Goal: Task Accomplishment & Management: Manage account settings

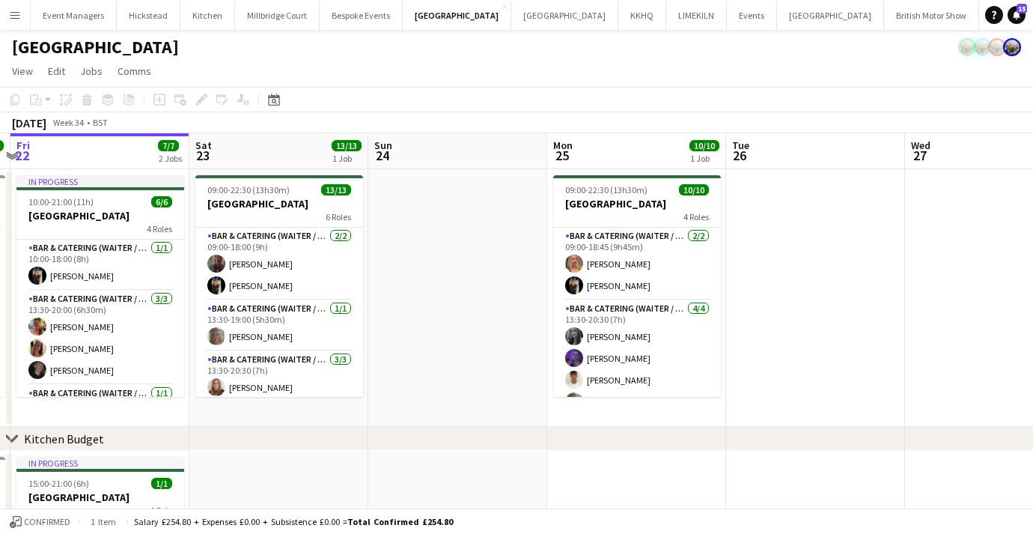
scroll to position [0, 484]
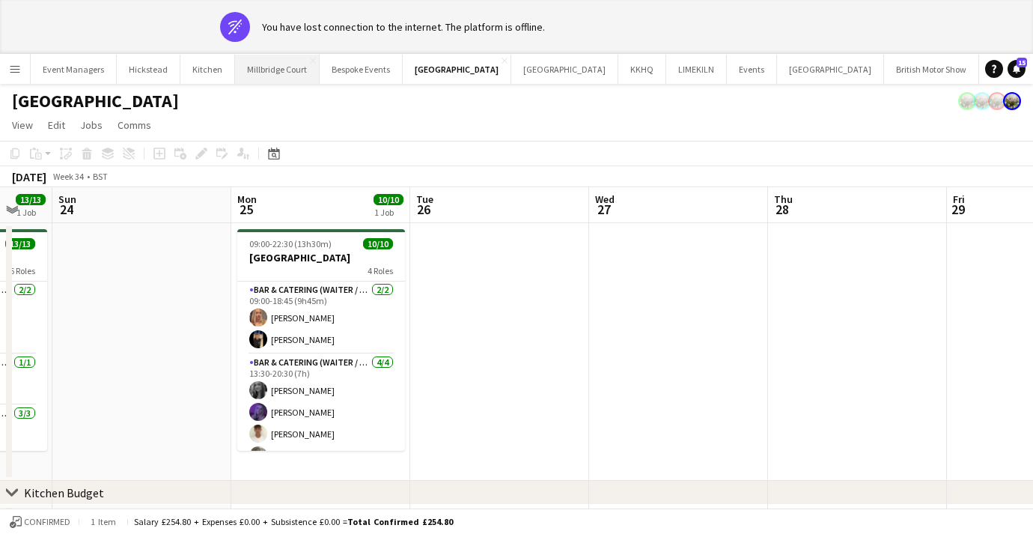
click at [263, 82] on button "[GEOGRAPHIC_DATA]" at bounding box center [277, 69] width 85 height 29
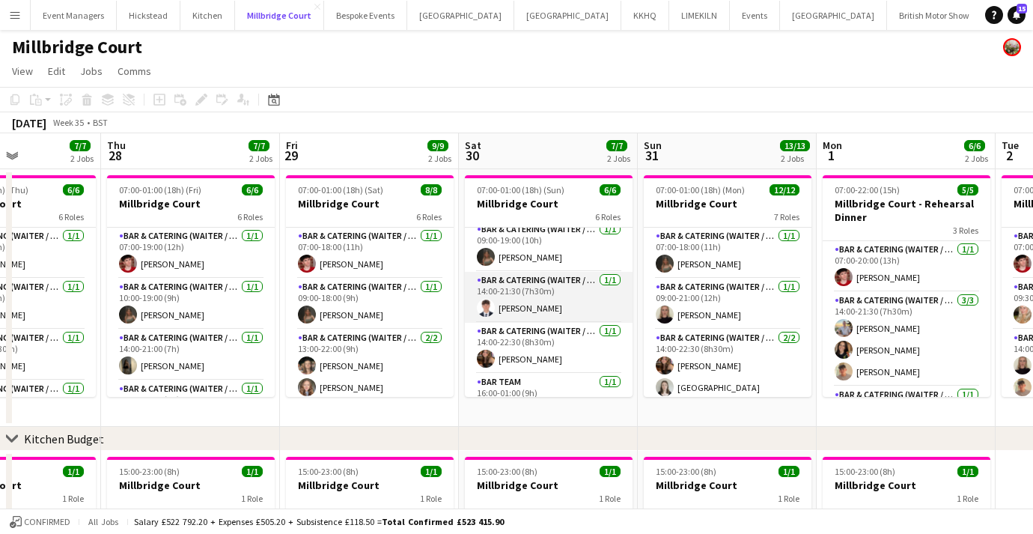
scroll to position [63, 0]
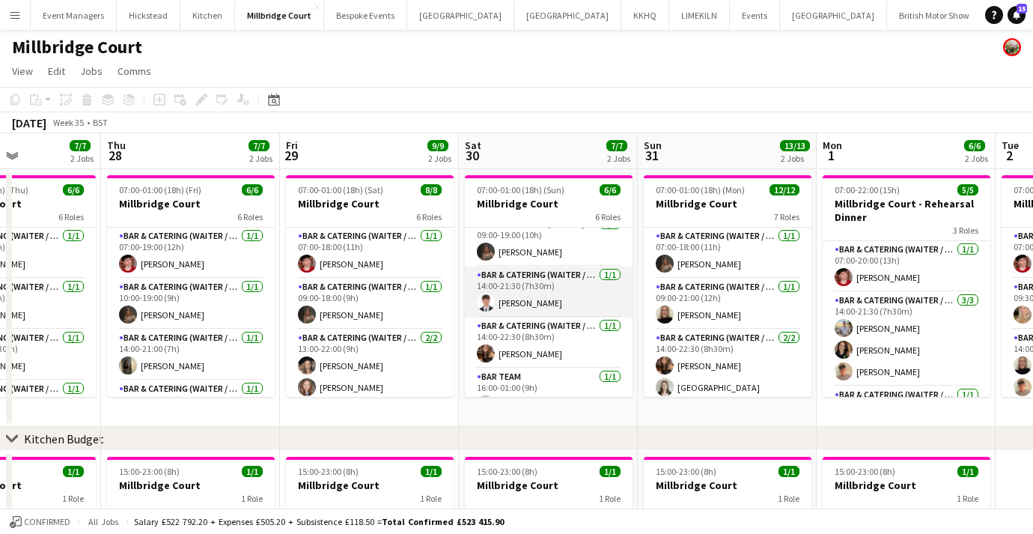
click at [523, 298] on app-card-role "Bar & Catering (Waiter / waitress) [DATE] 14:00-21:30 (7h30m) [PERSON_NAME]" at bounding box center [549, 291] width 168 height 51
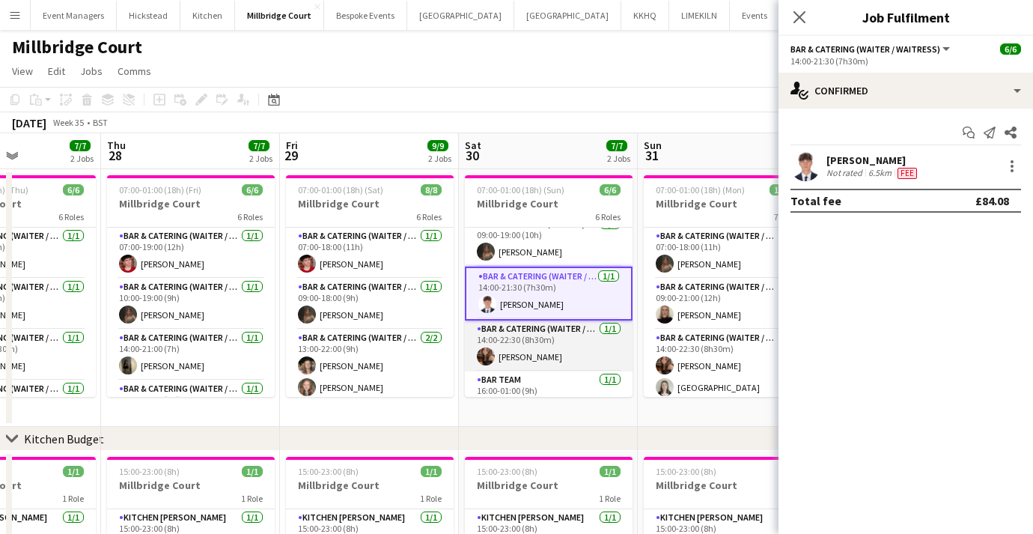
click at [523, 352] on app-card-role "Bar & Catering (Waiter / waitress) [DATE] 14:00-22:30 (8h30m) [PERSON_NAME]" at bounding box center [549, 345] width 168 height 51
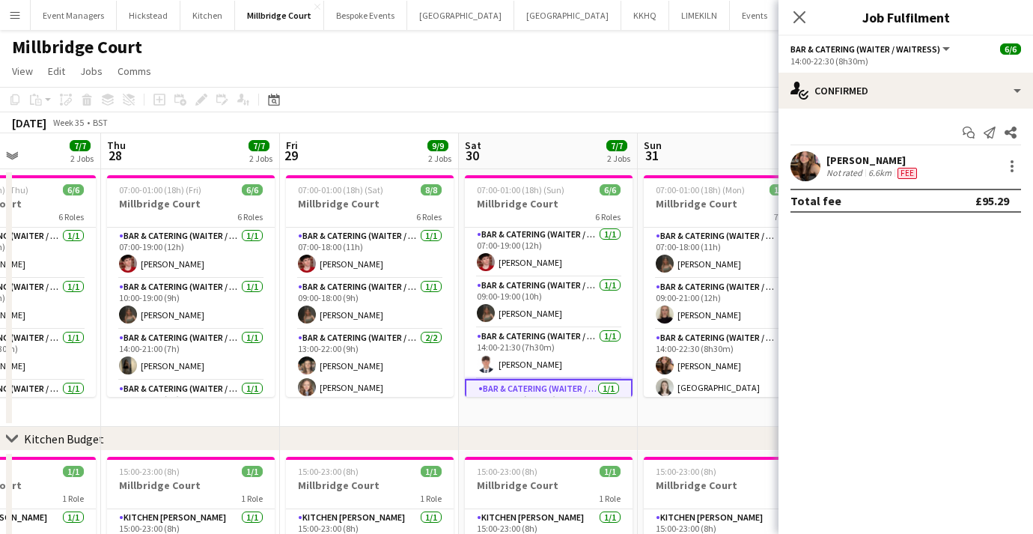
scroll to position [0, 0]
